Goal: Task Accomplishment & Management: Use online tool/utility

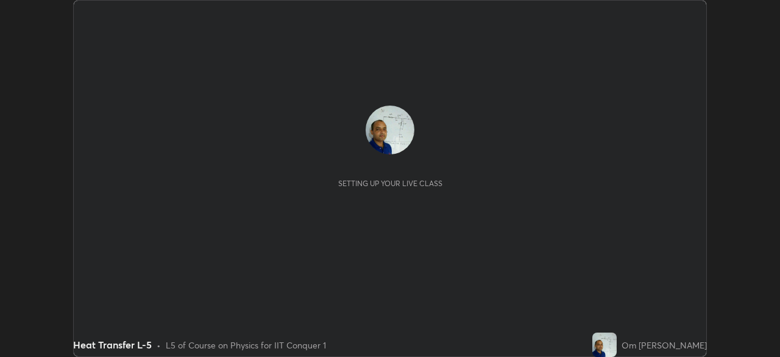
scroll to position [357, 780]
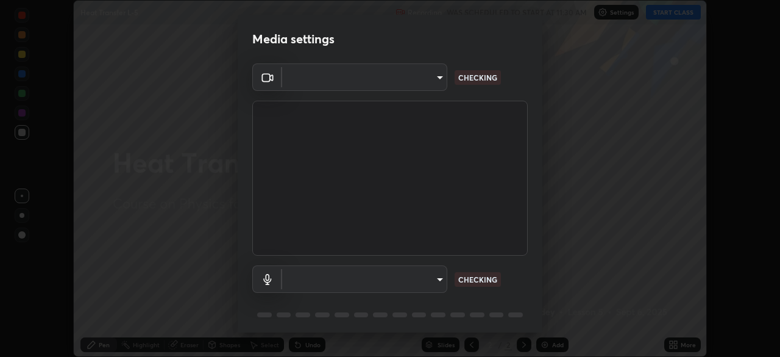
type input "935db625b2c413759d72ee6cdb61a63b637165ed3878f2d0adf10a132220dd0b"
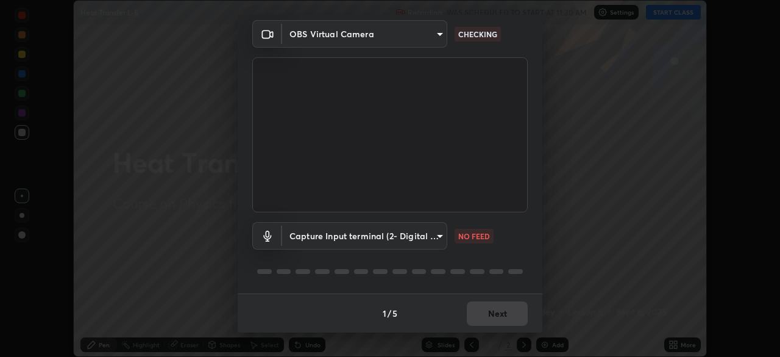
click at [436, 236] on body "Erase all Heat Transfer L-5 Recording WAS SCHEDULED TO START AT 11:30 AM Settin…" at bounding box center [390, 178] width 780 height 357
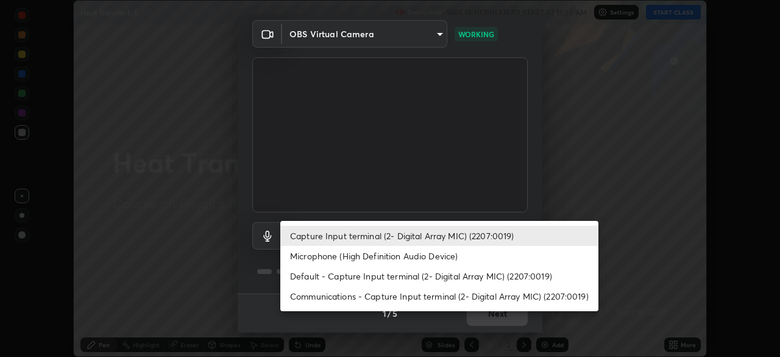
click at [402, 277] on li "Default - Capture Input terminal (2- Digital Array MIC) (2207:0019)" at bounding box center [439, 276] width 318 height 20
type input "default"
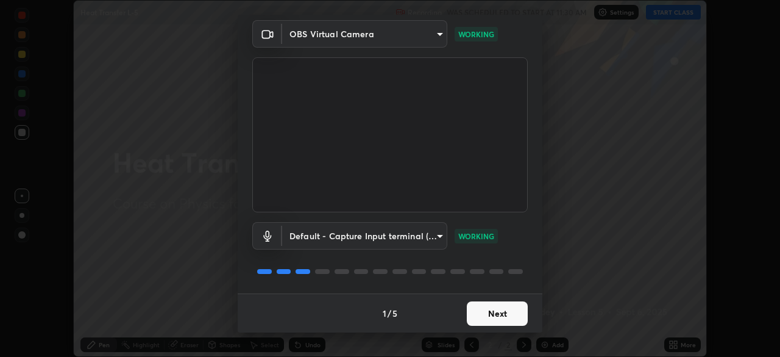
click at [492, 314] on button "Next" at bounding box center [497, 313] width 61 height 24
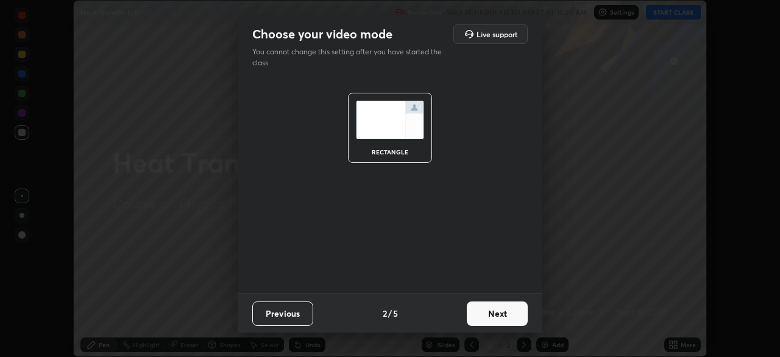
scroll to position [0, 0]
click at [494, 315] on button "Next" at bounding box center [497, 313] width 61 height 24
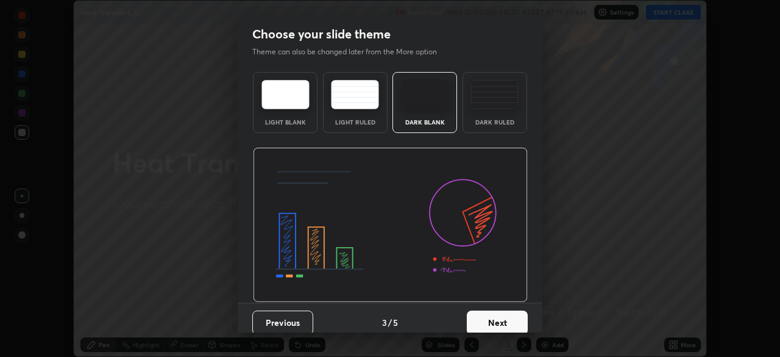
click at [492, 322] on button "Next" at bounding box center [497, 322] width 61 height 24
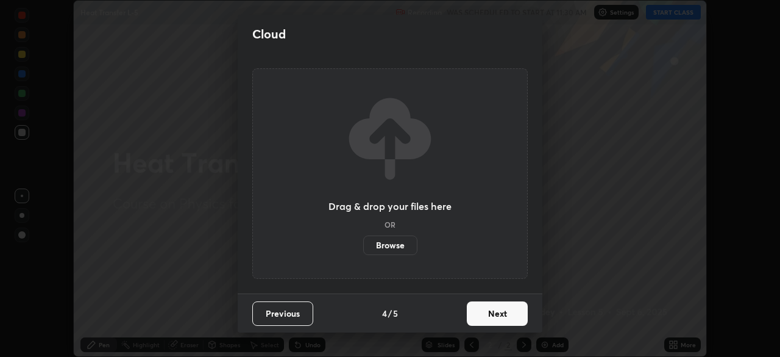
click at [490, 319] on button "Next" at bounding box center [497, 313] width 61 height 24
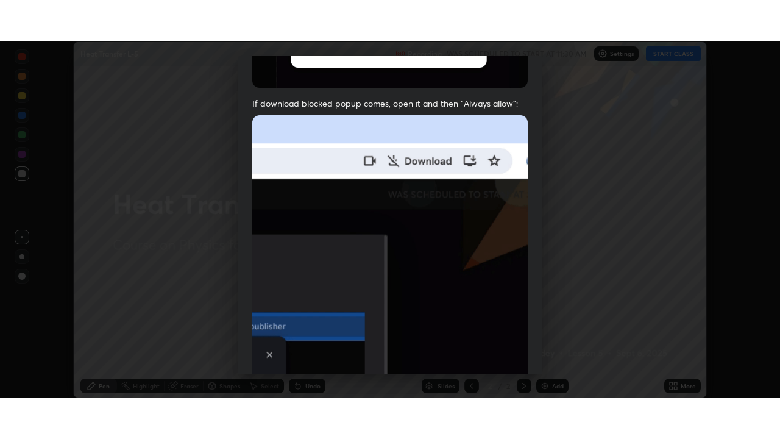
scroll to position [292, 0]
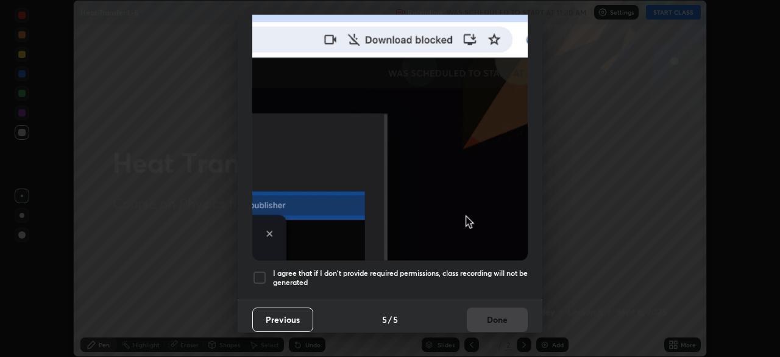
click at [254, 271] on div at bounding box center [259, 277] width 15 height 15
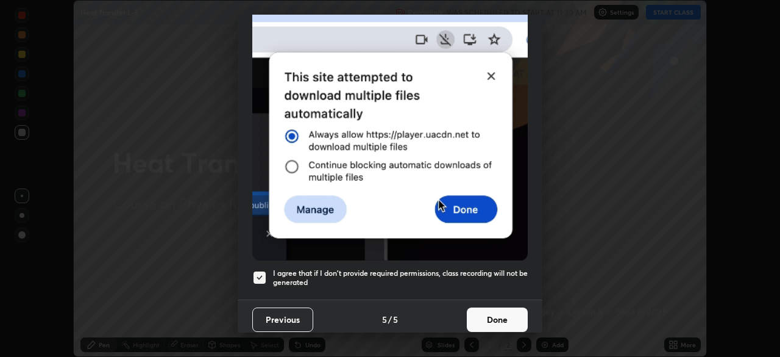
click at [493, 316] on button "Done" at bounding box center [497, 319] width 61 height 24
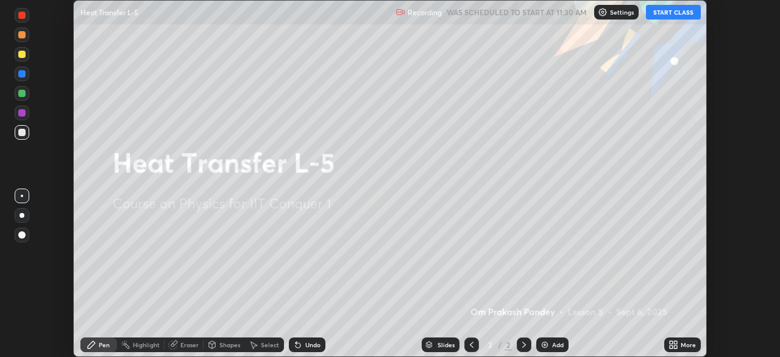
click at [673, 343] on icon at bounding box center [674, 344] width 10 height 10
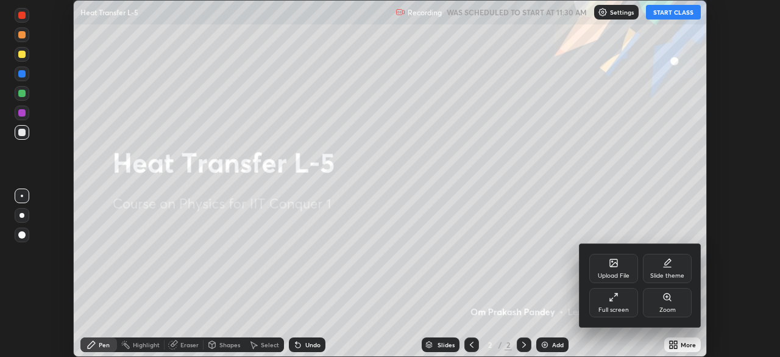
click at [614, 296] on icon at bounding box center [614, 297] width 10 height 10
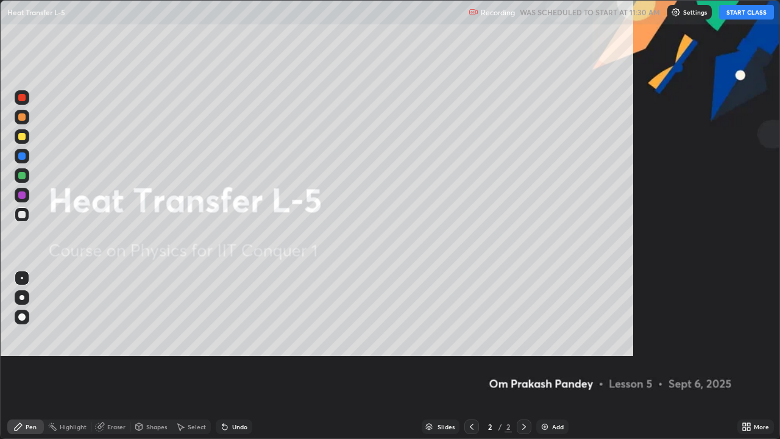
scroll to position [439, 780]
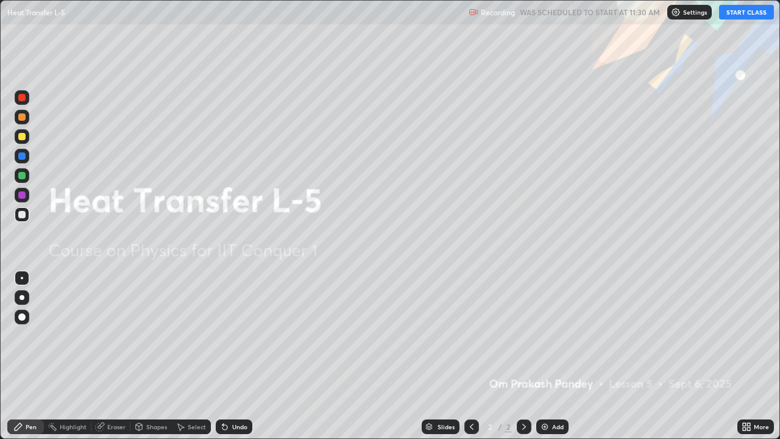
click at [541, 356] on img at bounding box center [545, 427] width 10 height 10
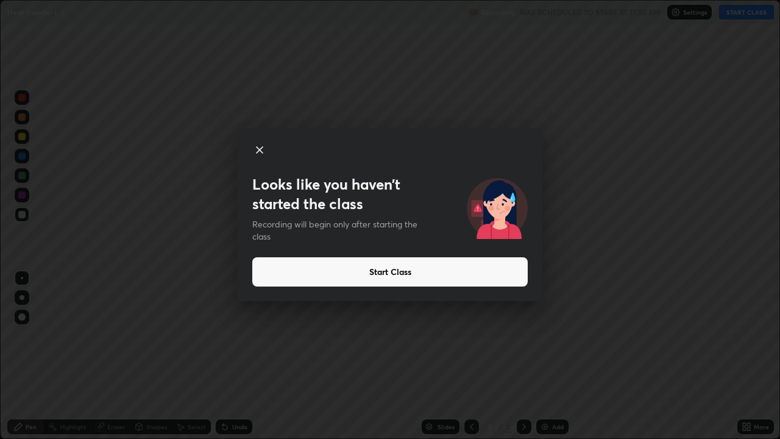
click at [258, 150] on icon at bounding box center [260, 150] width 6 height 6
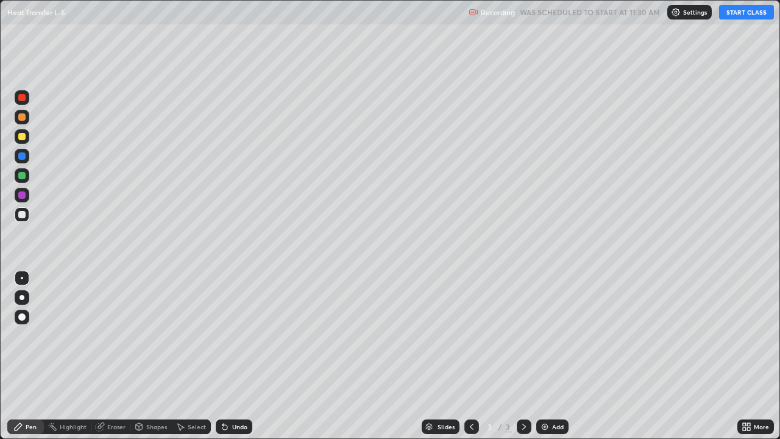
click at [750, 9] on button "START CLASS" at bounding box center [746, 12] width 55 height 15
click at [541, 356] on img at bounding box center [545, 427] width 10 height 10
click at [21, 136] on div at bounding box center [21, 136] width 7 height 7
click at [21, 216] on div at bounding box center [21, 214] width 7 height 7
click at [544, 356] on div "Add" at bounding box center [552, 426] width 32 height 15
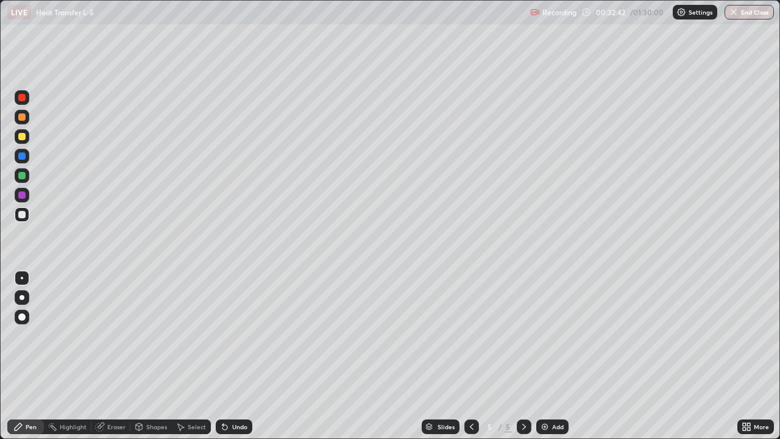
click at [22, 137] on div at bounding box center [21, 136] width 7 height 7
click at [115, 356] on div "Eraser" at bounding box center [110, 426] width 39 height 15
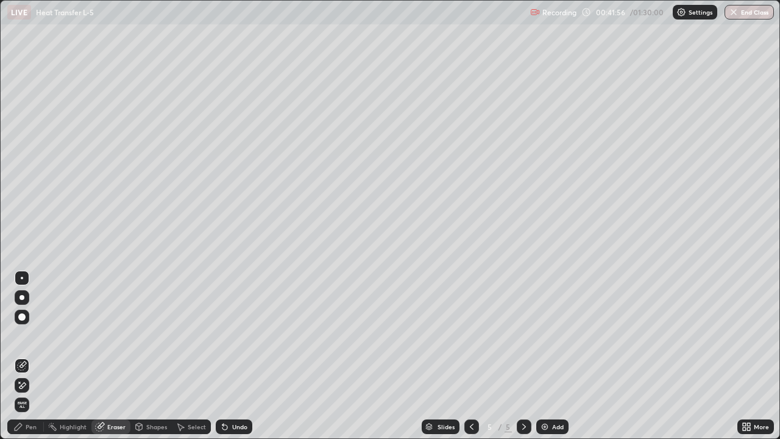
click at [35, 356] on div "Pen" at bounding box center [31, 427] width 11 height 6
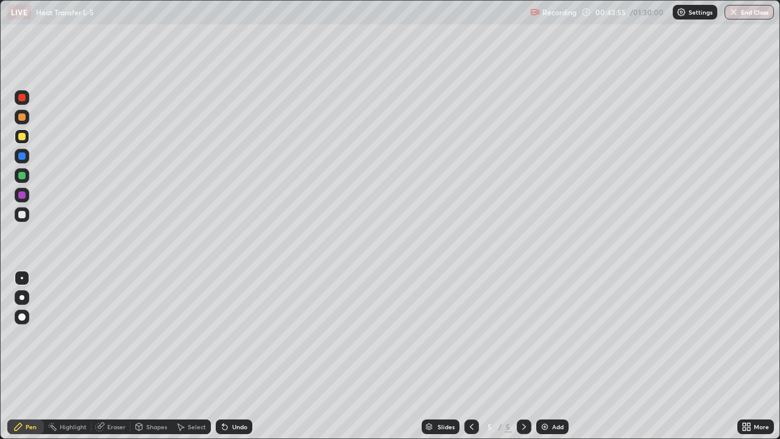
click at [116, 356] on div "Eraser" at bounding box center [116, 427] width 18 height 6
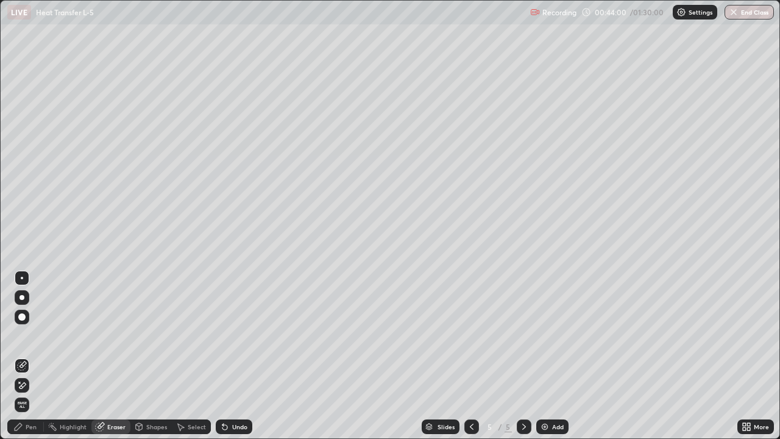
click at [29, 356] on div "Pen" at bounding box center [31, 427] width 11 height 6
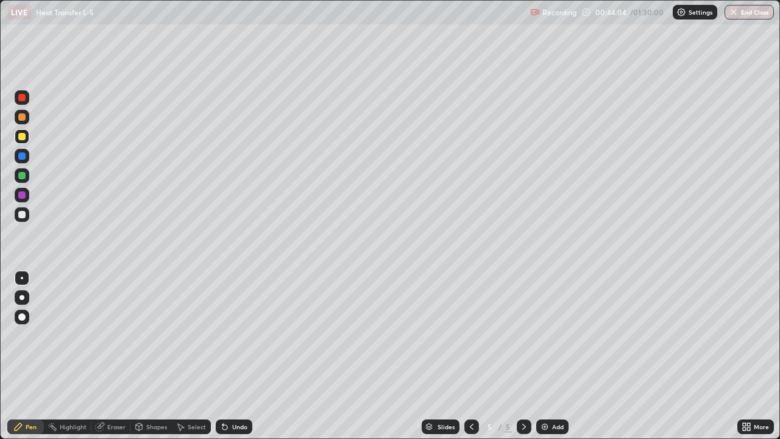
click at [21, 216] on div at bounding box center [21, 214] width 7 height 7
click at [21, 158] on div at bounding box center [21, 155] width 7 height 7
click at [23, 215] on div at bounding box center [21, 214] width 7 height 7
click at [21, 155] on div at bounding box center [21, 155] width 7 height 7
click at [24, 216] on div at bounding box center [21, 214] width 7 height 7
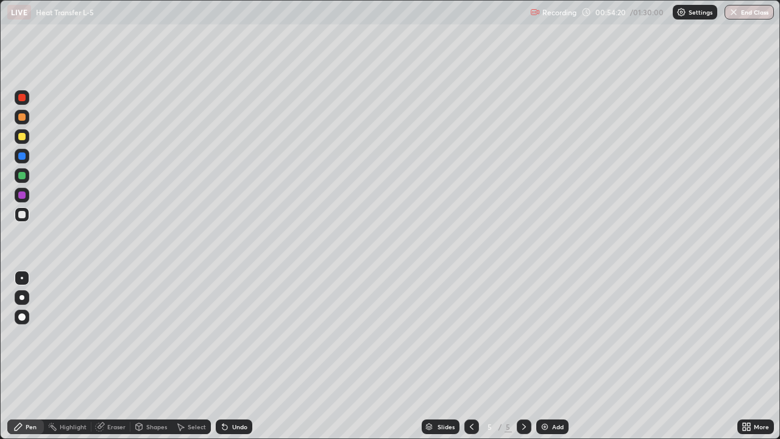
click at [32, 235] on div "Erase all" at bounding box center [21, 219] width 29 height 390
click at [22, 176] on div at bounding box center [21, 175] width 7 height 7
click at [542, 356] on img at bounding box center [545, 427] width 10 height 10
click at [17, 215] on div at bounding box center [22, 214] width 15 height 15
click at [105, 356] on div "Eraser" at bounding box center [110, 426] width 39 height 15
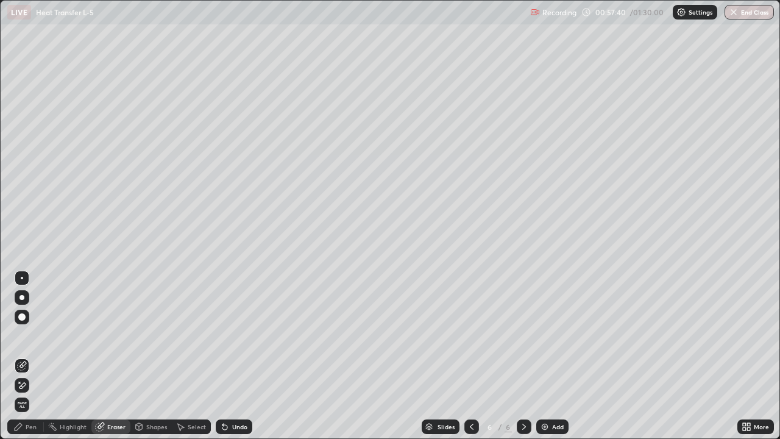
click at [29, 356] on div "Pen" at bounding box center [31, 427] width 11 height 6
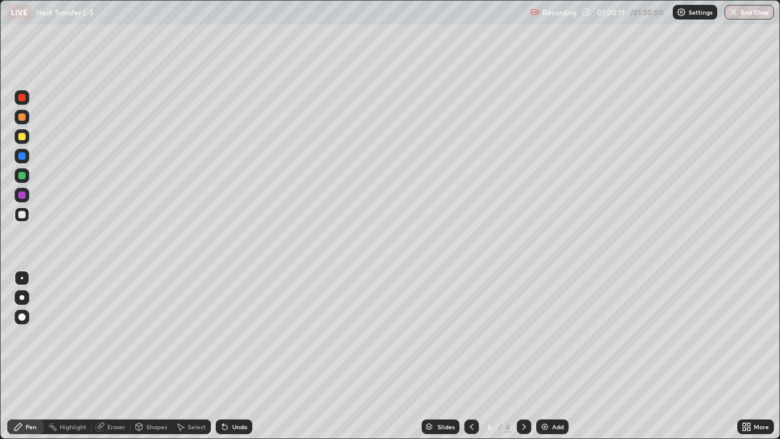
click at [108, 356] on div "Eraser" at bounding box center [116, 427] width 18 height 6
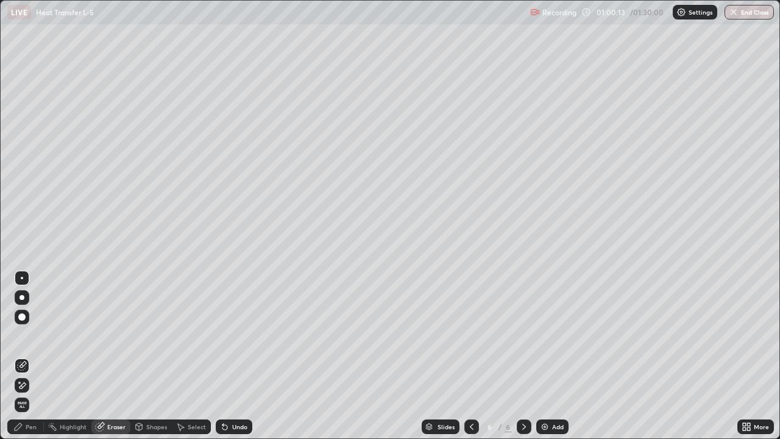
click at [32, 356] on div "Pen" at bounding box center [31, 427] width 11 height 6
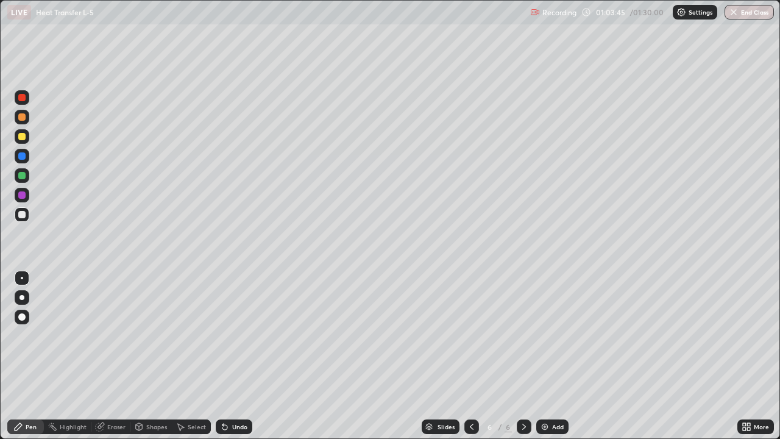
click at [545, 356] on img at bounding box center [545, 427] width 10 height 10
click at [22, 137] on div at bounding box center [21, 136] width 7 height 7
click at [19, 158] on div at bounding box center [21, 155] width 7 height 7
click at [21, 217] on div at bounding box center [21, 214] width 7 height 7
click at [20, 140] on div at bounding box center [21, 136] width 7 height 7
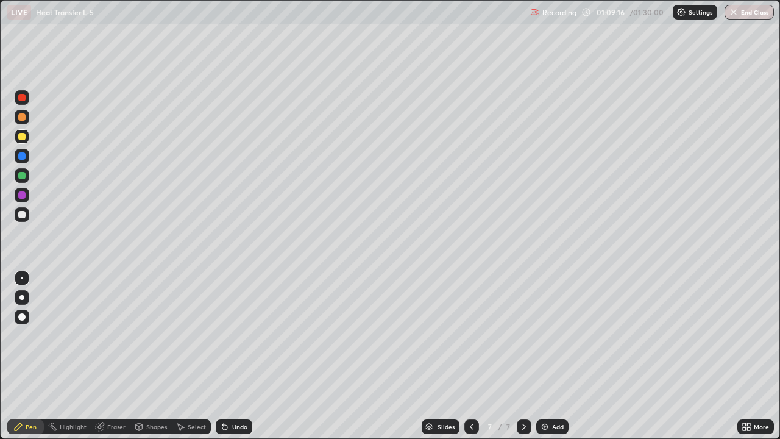
click at [22, 177] on div at bounding box center [21, 175] width 7 height 7
click at [24, 214] on div at bounding box center [21, 214] width 7 height 7
click at [542, 356] on img at bounding box center [545, 427] width 10 height 10
click at [24, 135] on div at bounding box center [21, 136] width 7 height 7
click at [113, 356] on div "Eraser" at bounding box center [116, 427] width 18 height 6
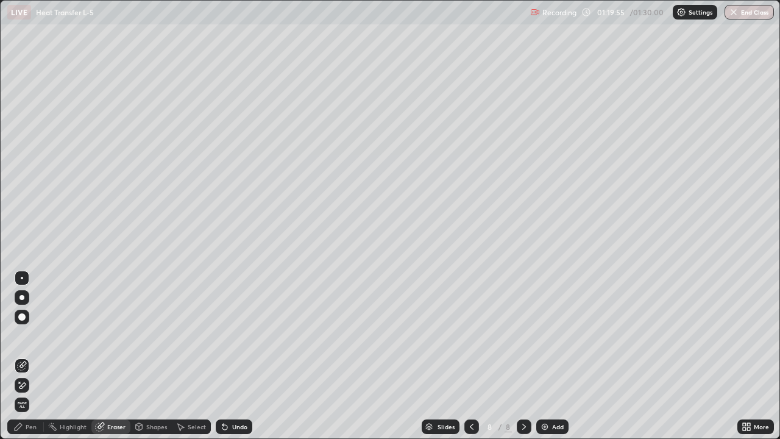
click at [30, 356] on div "Pen" at bounding box center [31, 427] width 11 height 6
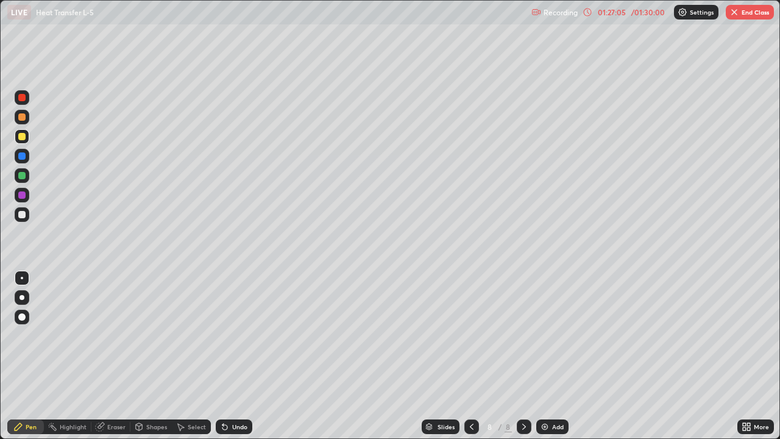
click at [229, 356] on div "Undo" at bounding box center [234, 426] width 37 height 15
click at [756, 14] on button "End Class" at bounding box center [750, 12] width 48 height 15
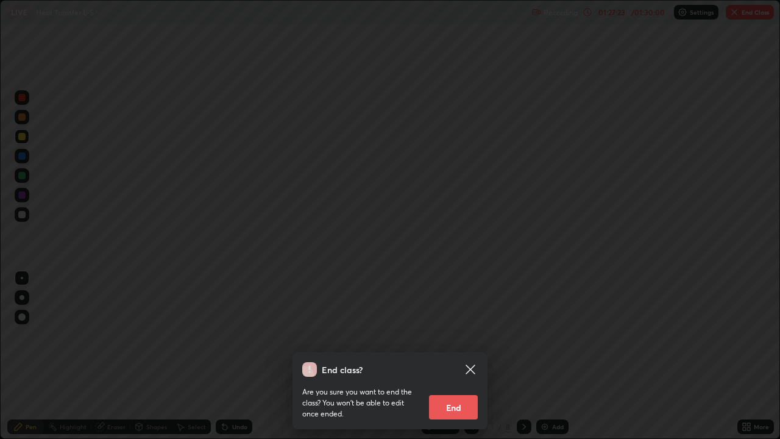
click at [471, 356] on icon at bounding box center [470, 368] width 9 height 9
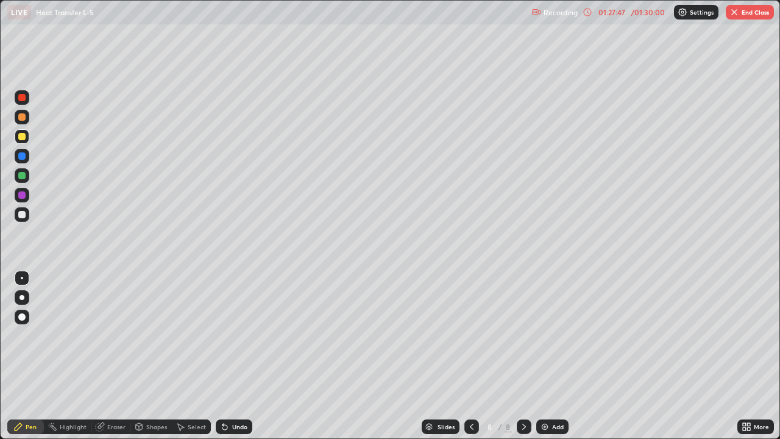
click at [405, 356] on div "Slides 8 / 8 Add" at bounding box center [494, 426] width 485 height 24
click at [753, 13] on button "End Class" at bounding box center [750, 12] width 48 height 15
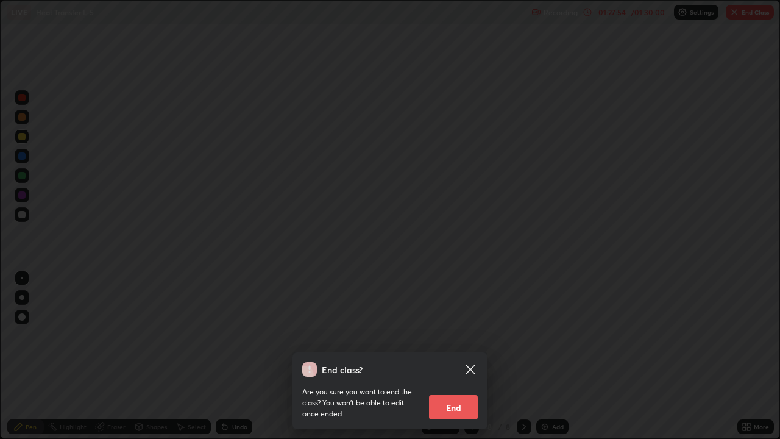
click at [450, 356] on button "End" at bounding box center [453, 407] width 49 height 24
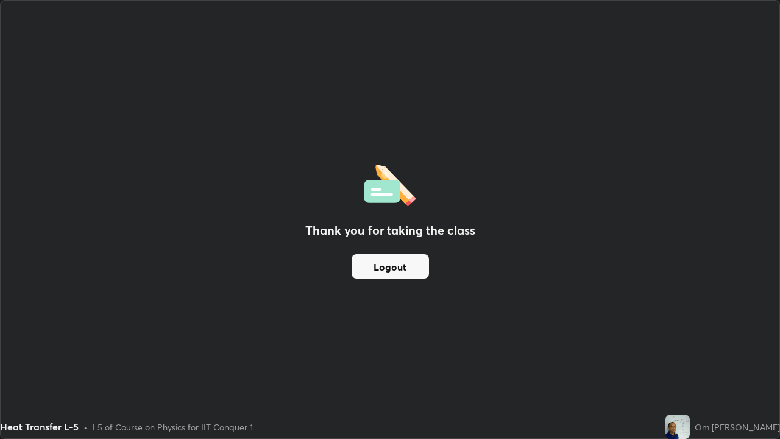
click at [363, 266] on button "Logout" at bounding box center [390, 266] width 77 height 24
